Goal: Use online tool/utility

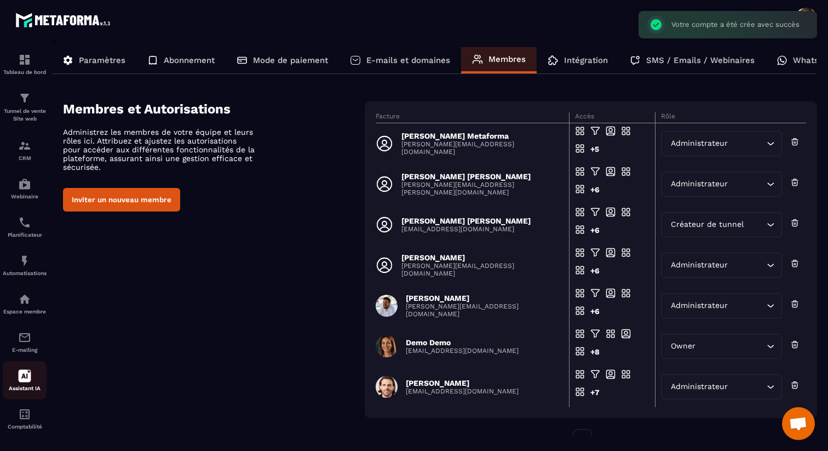
click at [33, 375] on div "Assistant IA" at bounding box center [25, 380] width 44 height 22
